Goal: Communication & Community: Answer question/provide support

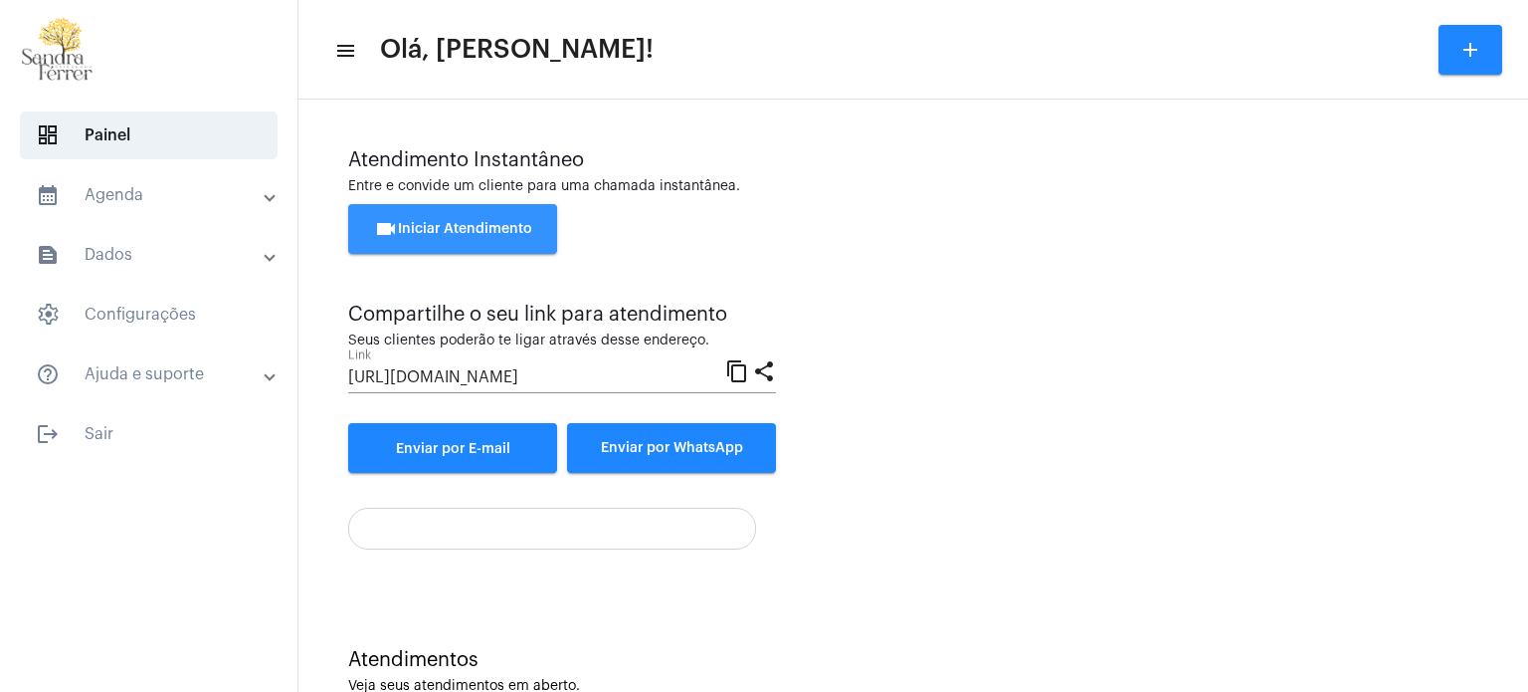
click at [450, 234] on span "videocam Iniciar Atendimento" at bounding box center [453, 229] width 158 height 14
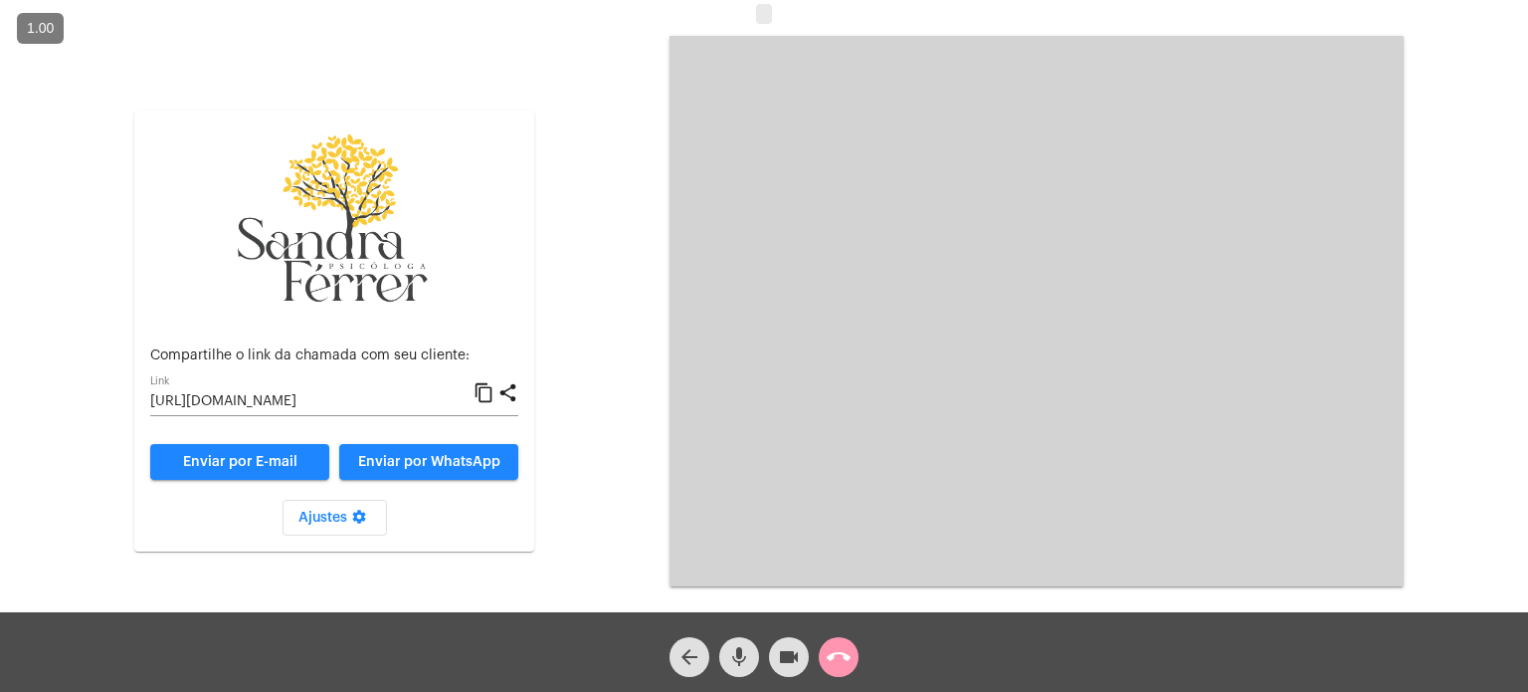
click at [1159, 321] on video at bounding box center [1037, 311] width 734 height 550
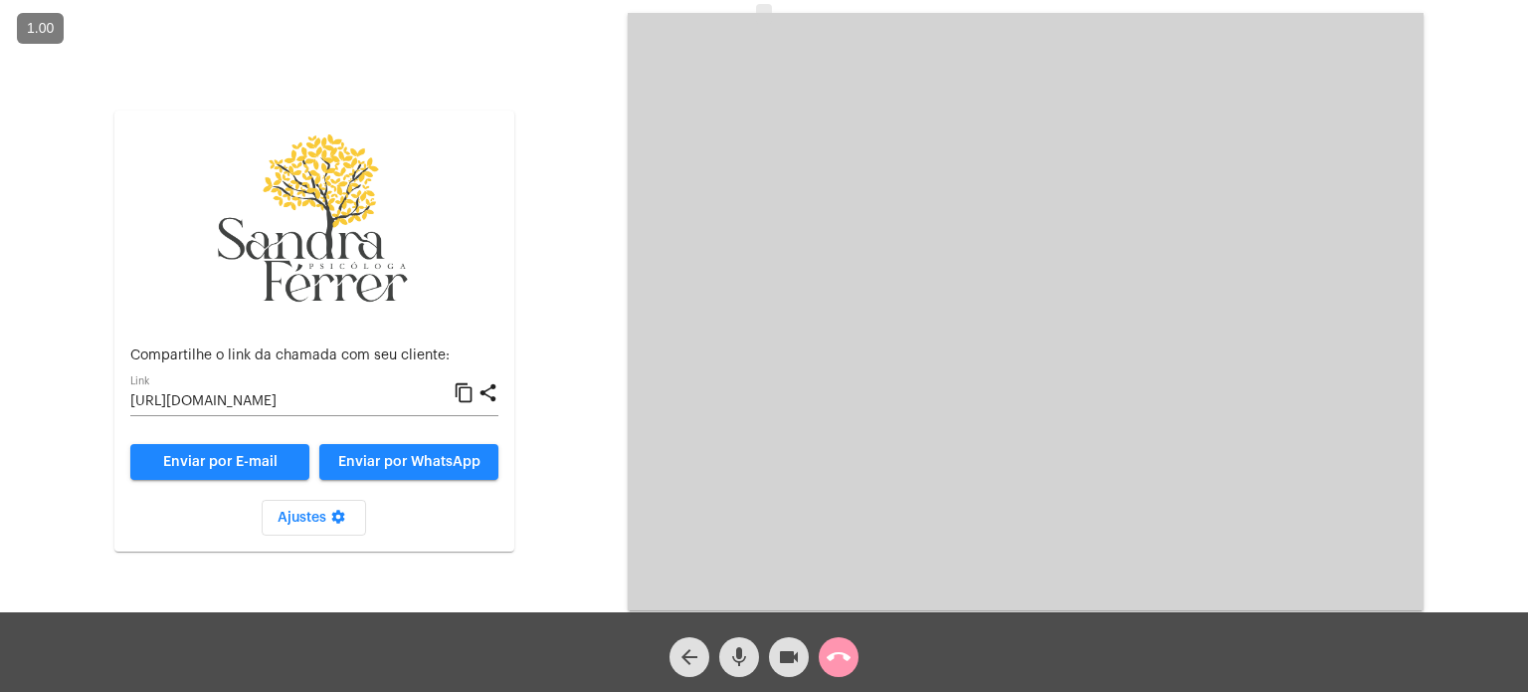
click at [467, 393] on mat-icon "content_copy" at bounding box center [464, 393] width 21 height 24
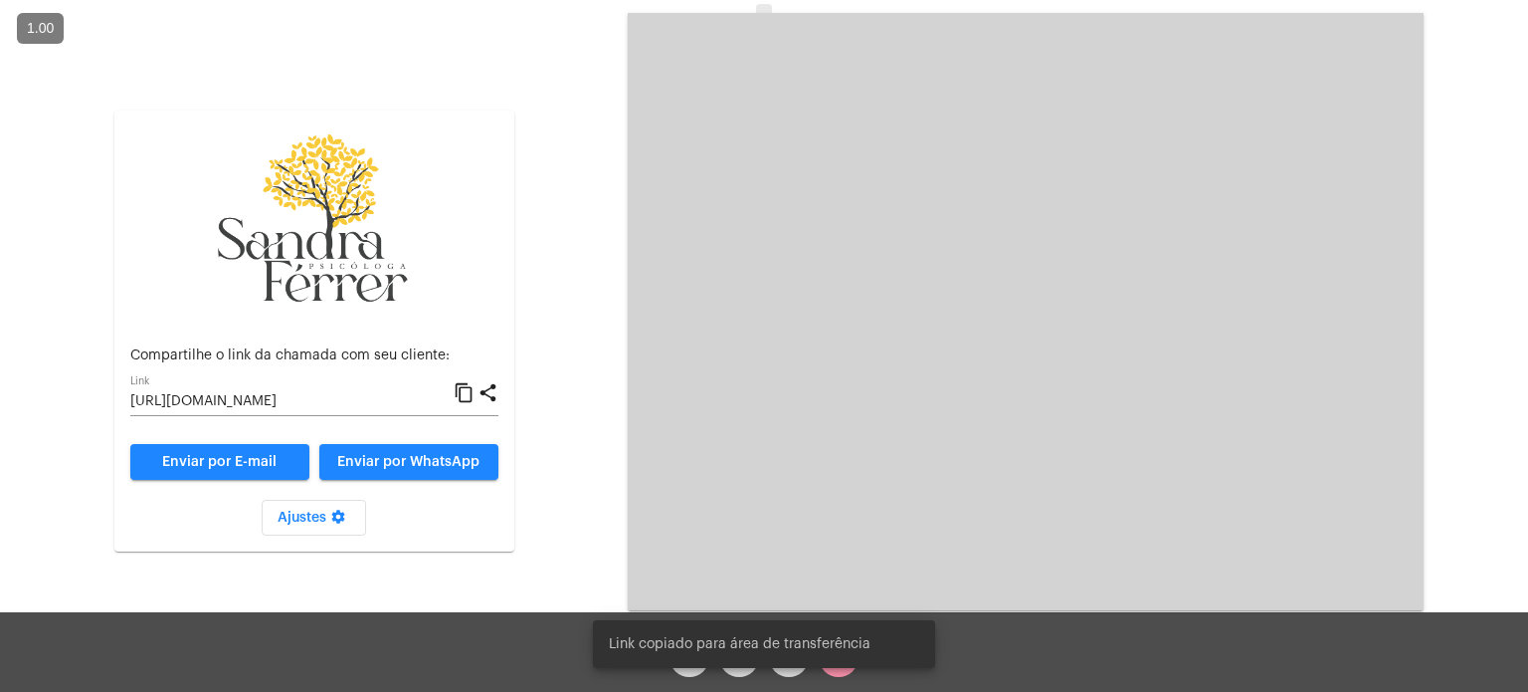
click at [467, 393] on mat-icon "content_copy" at bounding box center [464, 393] width 21 height 24
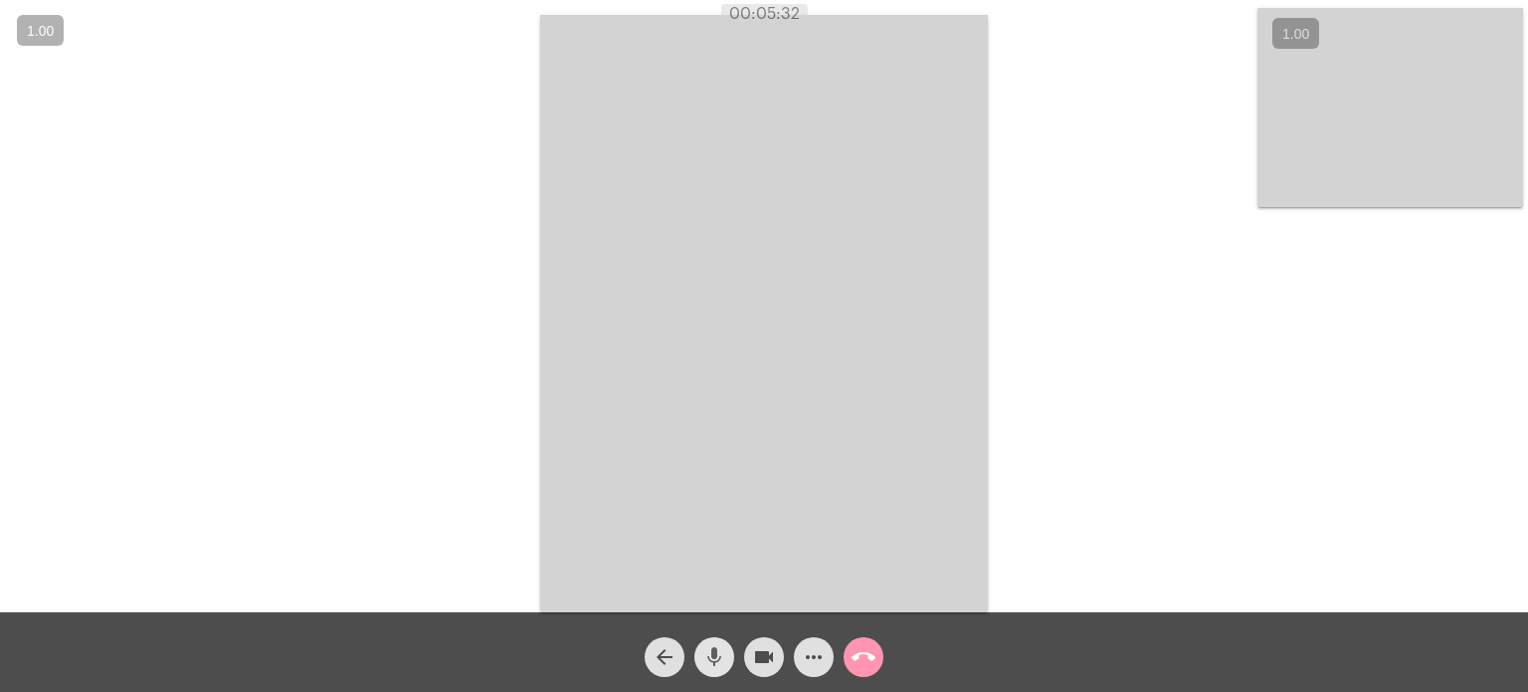
click at [705, 653] on mat-icon "mic" at bounding box center [715, 657] width 24 height 24
click at [724, 669] on span "mic_off" at bounding box center [715, 657] width 24 height 40
click at [1100, 31] on div "Acessando Câmera e Microfone..." at bounding box center [764, 311] width 1525 height 612
click at [861, 652] on mat-icon "call_end" at bounding box center [864, 657] width 24 height 24
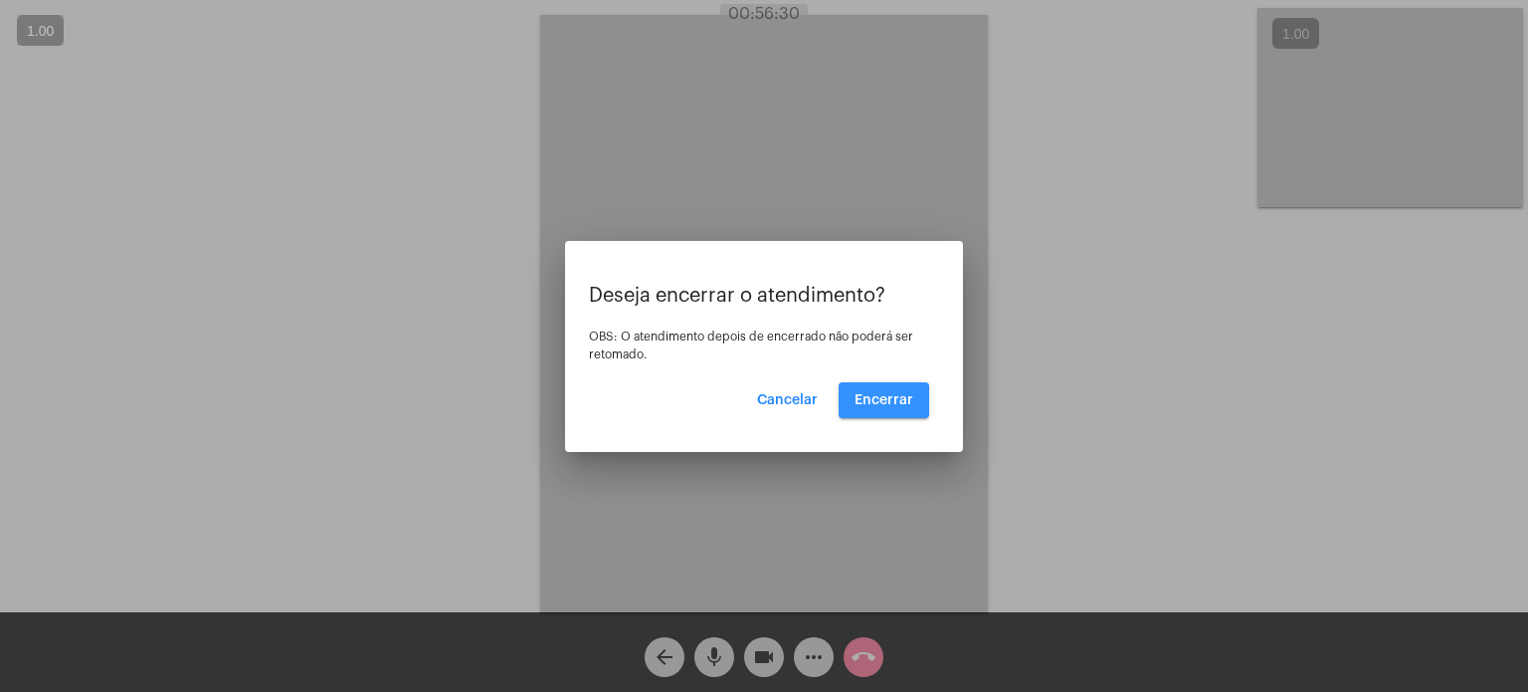
click at [892, 393] on span "Encerrar" at bounding box center [884, 400] width 59 height 14
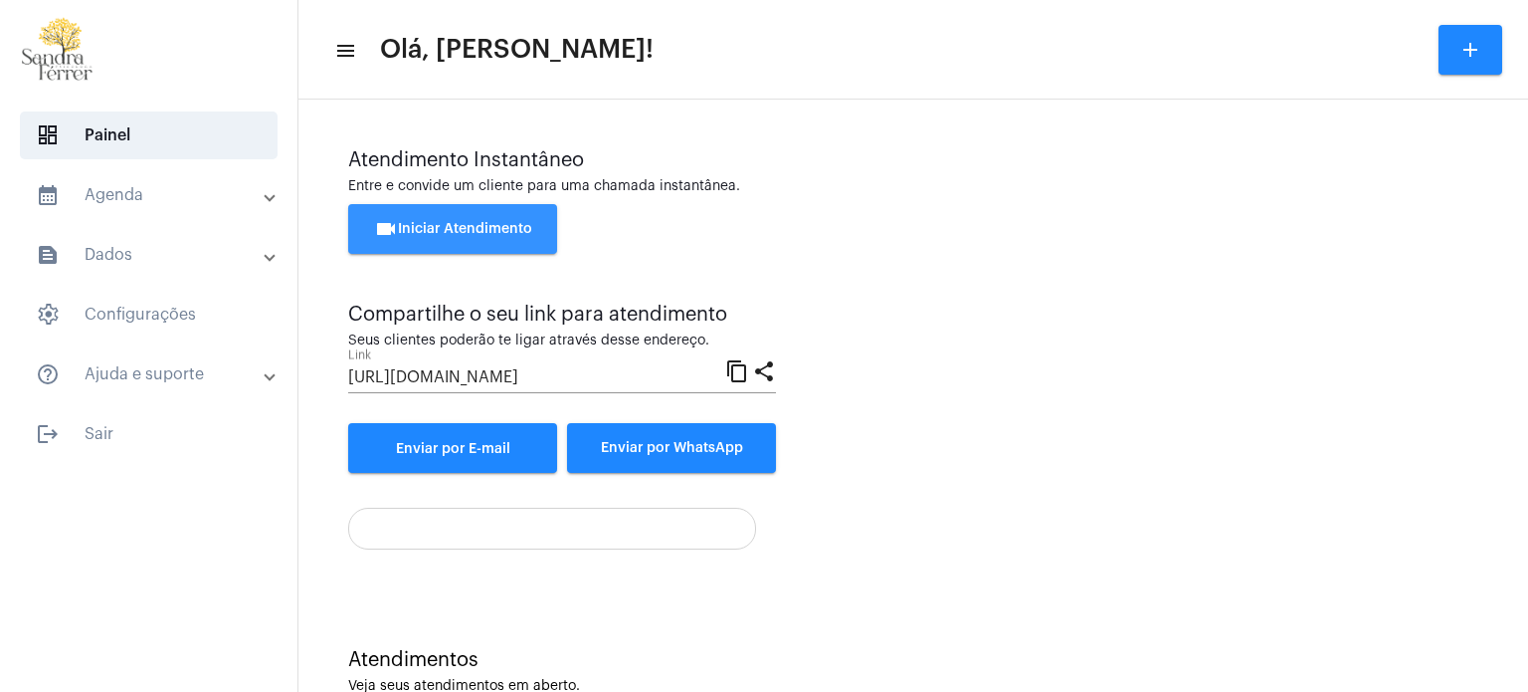
click at [460, 225] on span "videocam Iniciar Atendimento" at bounding box center [453, 229] width 158 height 14
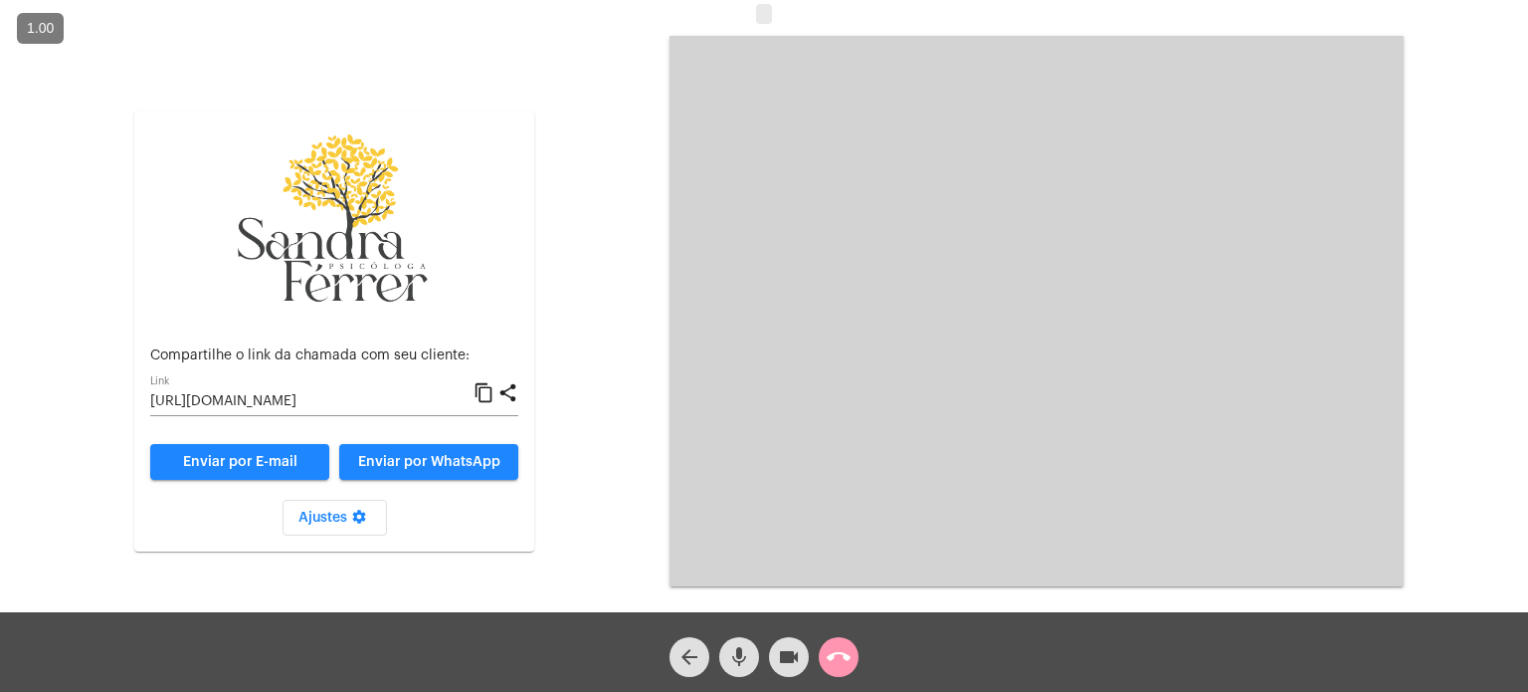
click at [485, 393] on mat-icon "content_copy" at bounding box center [484, 393] width 21 height 24
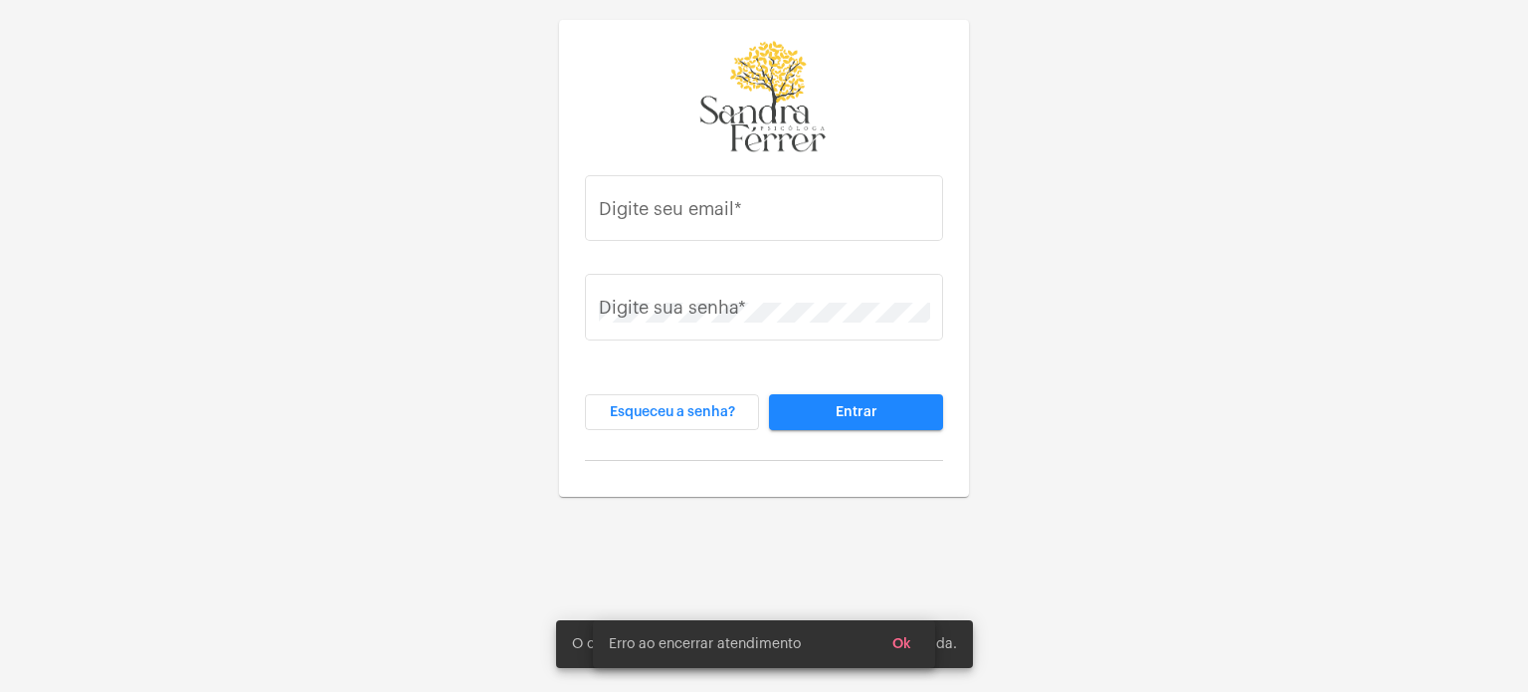
type input "[EMAIL_ADDRESS][DOMAIN_NAME]"
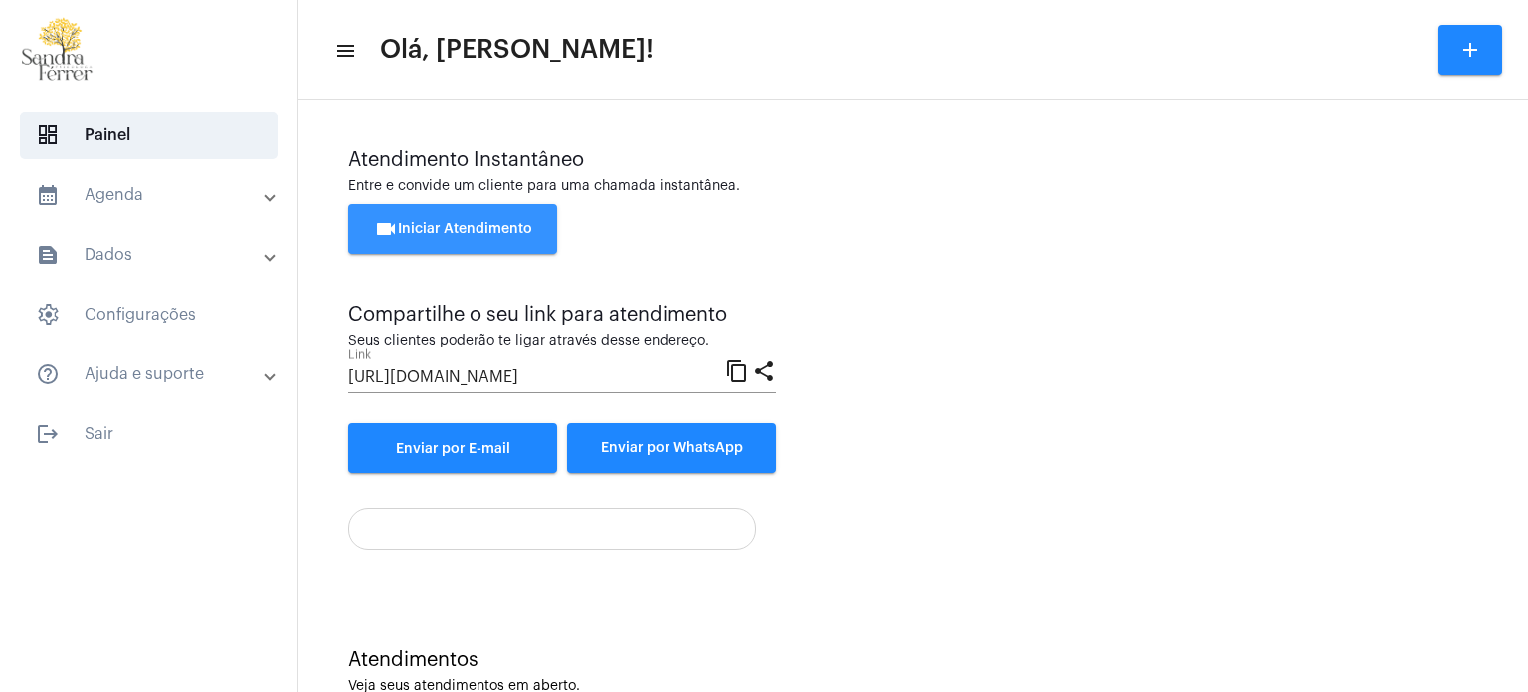
click at [473, 234] on span "videocam Iniciar Atendimento" at bounding box center [453, 229] width 158 height 14
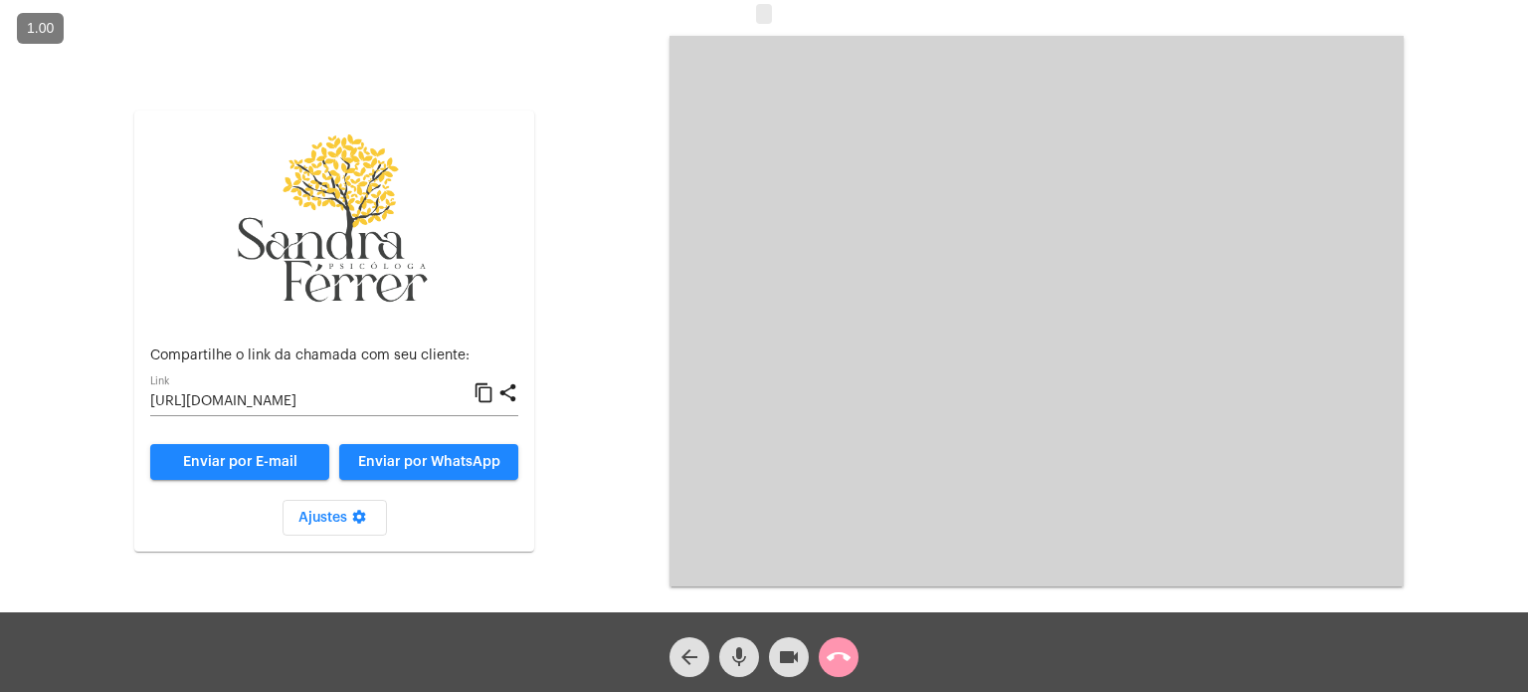
click at [480, 391] on mat-icon "content_copy" at bounding box center [484, 393] width 21 height 24
